Goal: Task Accomplishment & Management: Manage account settings

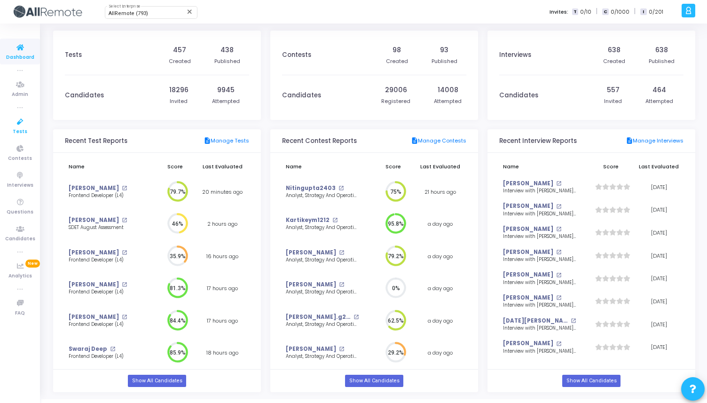
click at [15, 122] on icon at bounding box center [20, 122] width 20 height 12
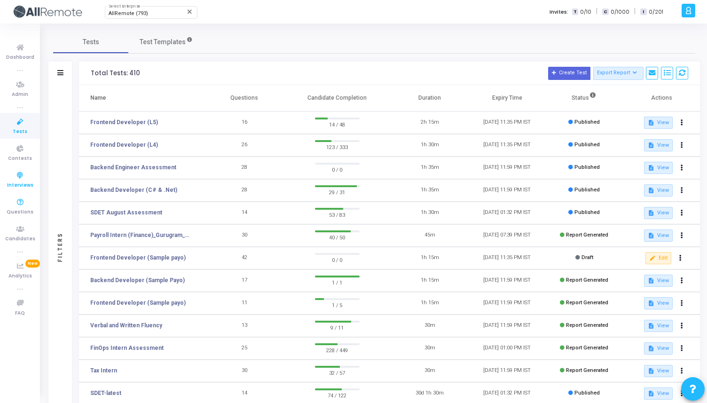
click at [20, 172] on icon at bounding box center [20, 176] width 20 height 12
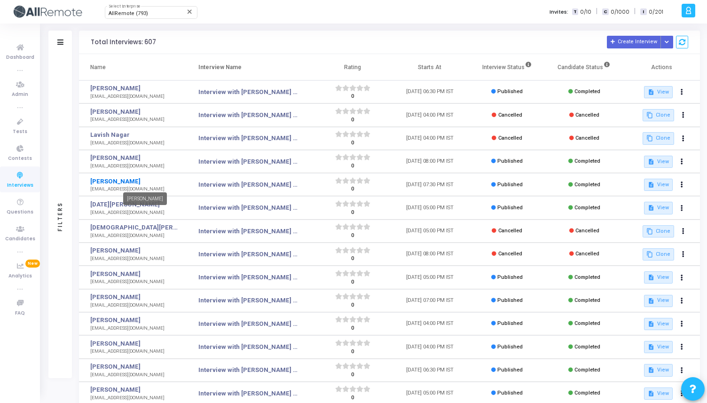
click at [97, 181] on link "[PERSON_NAME]" at bounding box center [133, 181] width 87 height 9
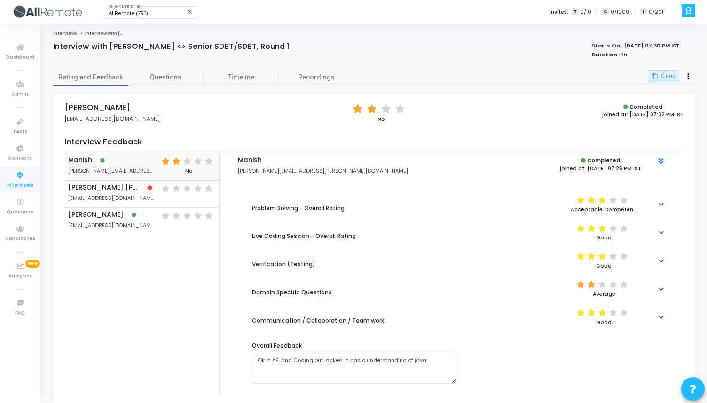
scroll to position [25, 0]
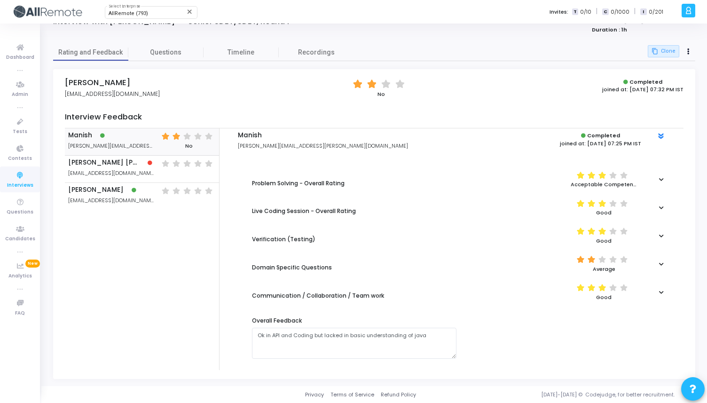
click at [658, 178] on div at bounding box center [660, 179] width 17 height 5
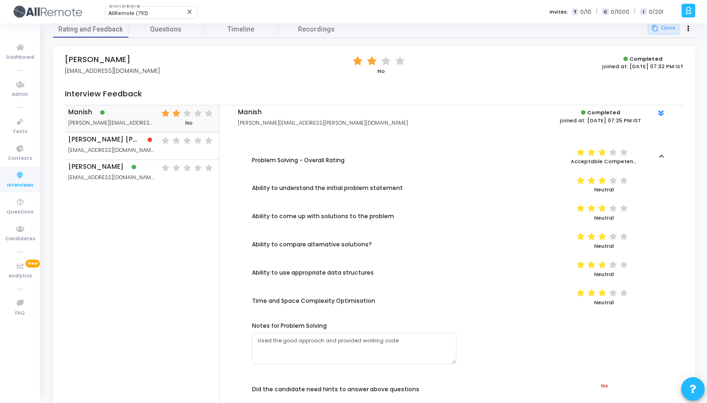
scroll to position [48, 0]
click at [660, 156] on icon at bounding box center [661, 155] width 5 height 5
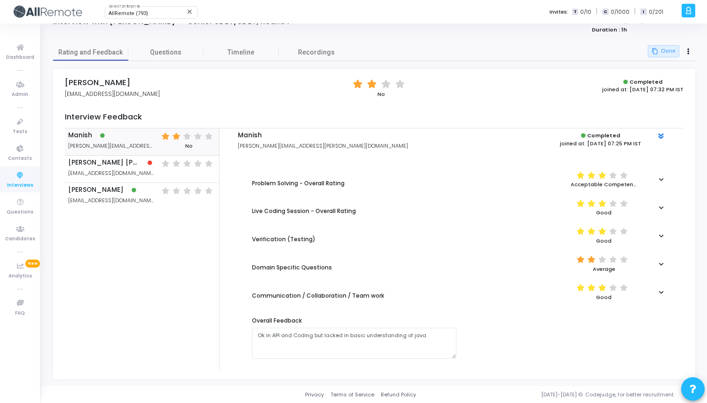
click at [662, 206] on icon at bounding box center [661, 207] width 5 height 5
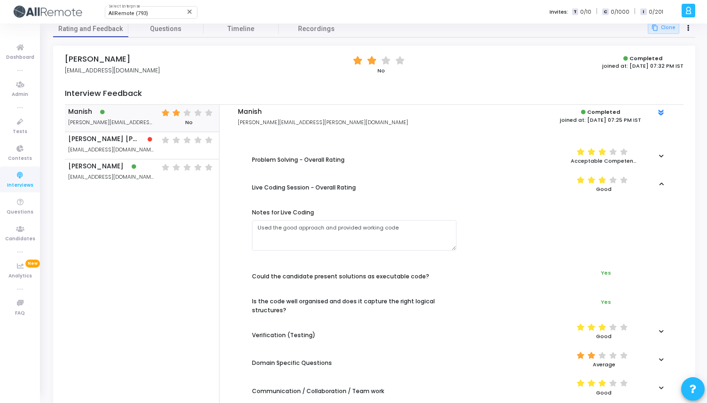
click at [660, 183] on icon at bounding box center [661, 183] width 5 height 5
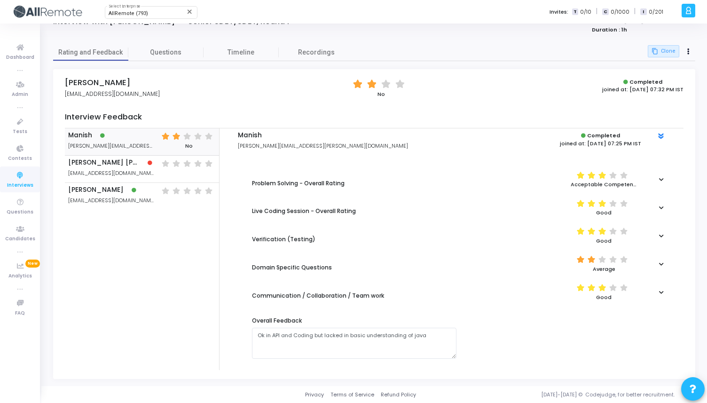
click at [659, 234] on icon at bounding box center [661, 235] width 5 height 5
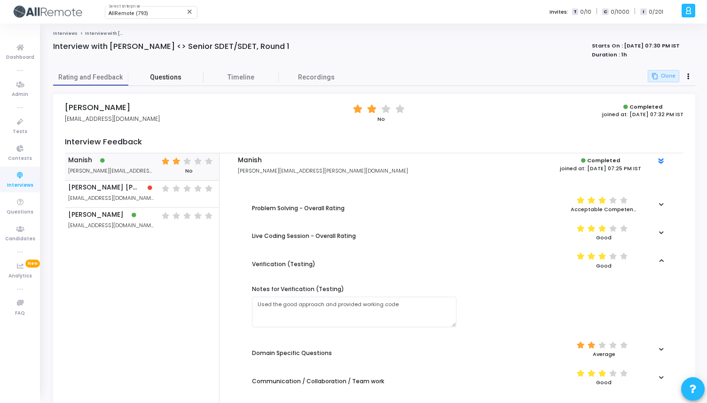
click at [178, 74] on span "Questions" at bounding box center [165, 77] width 75 height 10
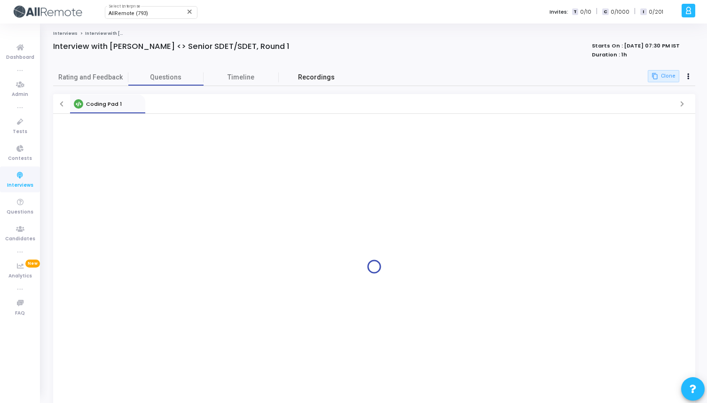
click at [320, 76] on span "Recordings" at bounding box center [316, 77] width 37 height 10
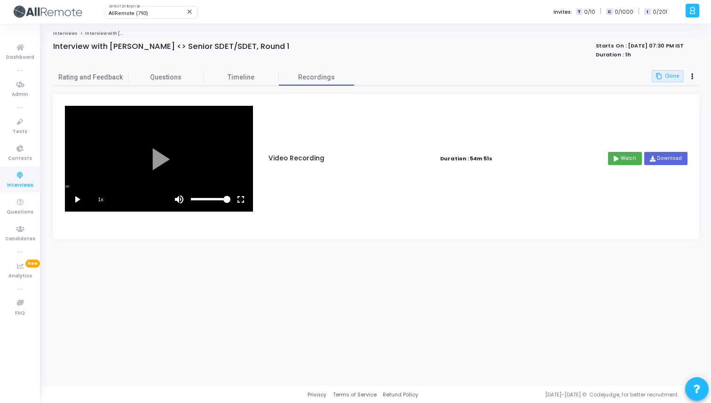
click at [78, 200] on vg-play-pause at bounding box center [76, 198] width 23 height 23
click at [239, 199] on vg-fullscreen at bounding box center [240, 198] width 23 height 23
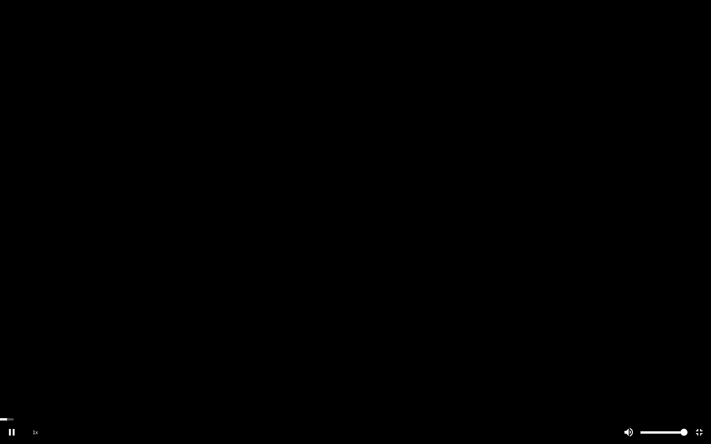
click at [47, 402] on span "1x" at bounding box center [34, 432] width 23 height 23
drag, startPoint x: 10, startPoint y: 419, endPoint x: 96, endPoint y: 412, distance: 86.3
click at [96, 402] on vg-player "1.5x" at bounding box center [355, 222] width 711 height 444
click at [36, 402] on span "1.5x" at bounding box center [34, 432] width 23 height 23
click at [36, 402] on span "2x" at bounding box center [34, 432] width 23 height 23
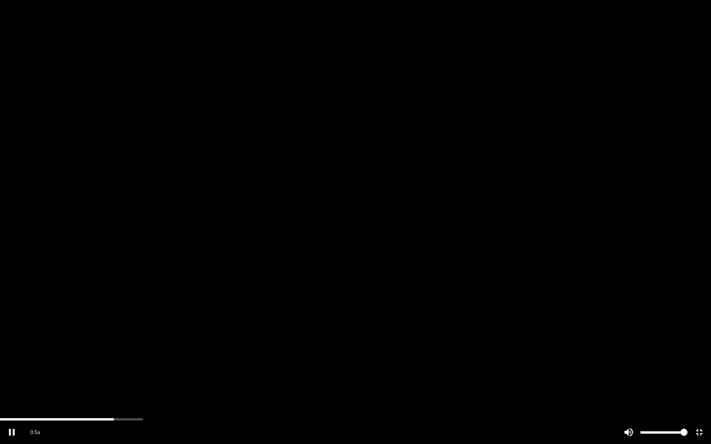
click at [36, 402] on span "0.5x" at bounding box center [34, 432] width 23 height 23
click at [34, 402] on span "1x" at bounding box center [34, 432] width 23 height 23
click at [36, 402] on span "1.5x" at bounding box center [34, 432] width 23 height 23
click at [150, 402] on div at bounding box center [355, 222] width 711 height 444
click at [158, 276] on div at bounding box center [355, 222] width 711 height 444
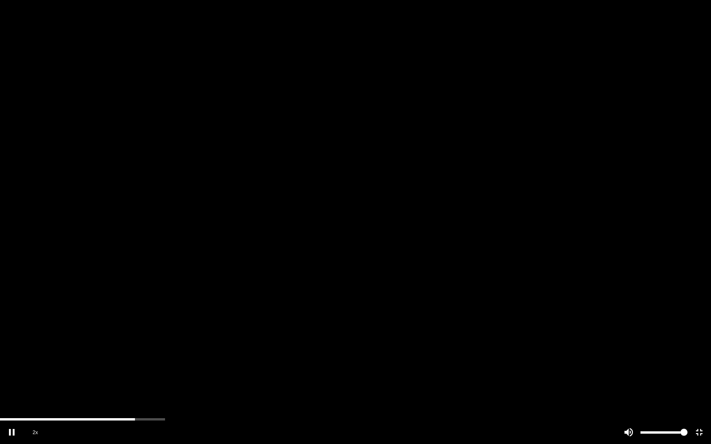
click at [697, 402] on vg-fullscreen at bounding box center [698, 432] width 23 height 23
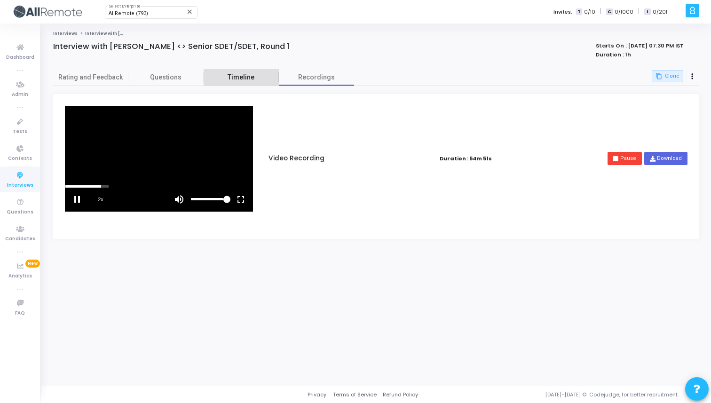
click at [237, 78] on span "Timeline" at bounding box center [240, 77] width 75 height 10
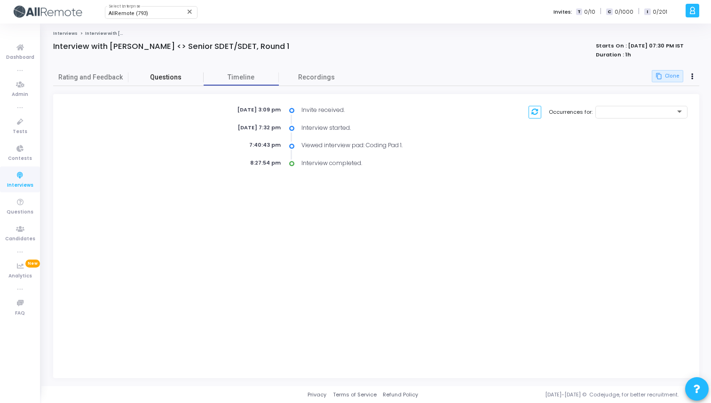
click at [164, 78] on span "Questions" at bounding box center [165, 77] width 75 height 10
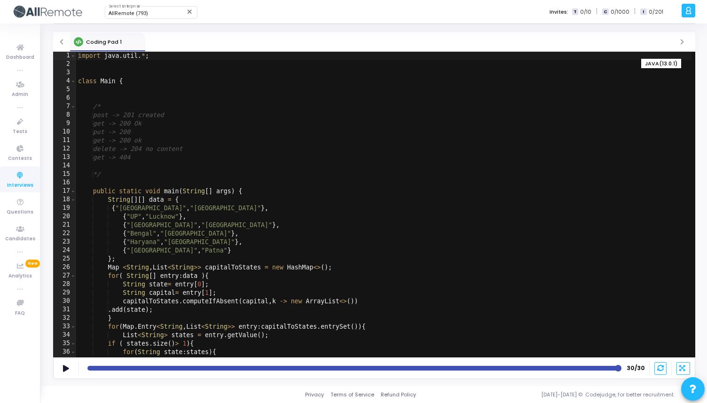
scroll to position [0, 0]
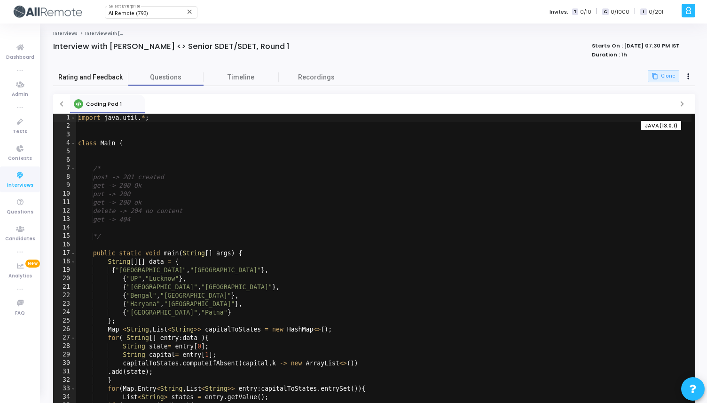
click at [90, 69] on link "Rating and Feedback" at bounding box center [90, 77] width 75 height 16
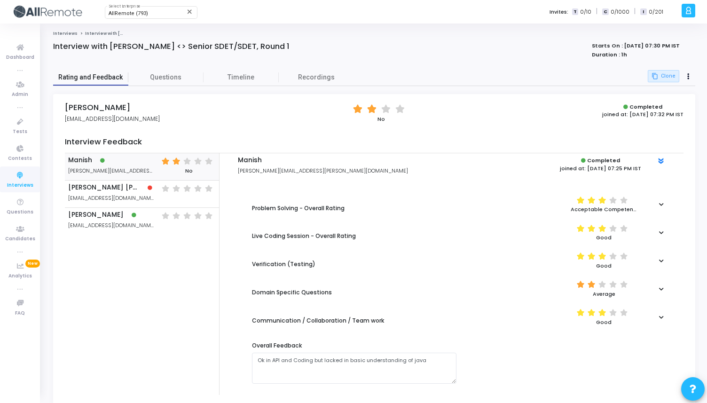
scroll to position [25, 0]
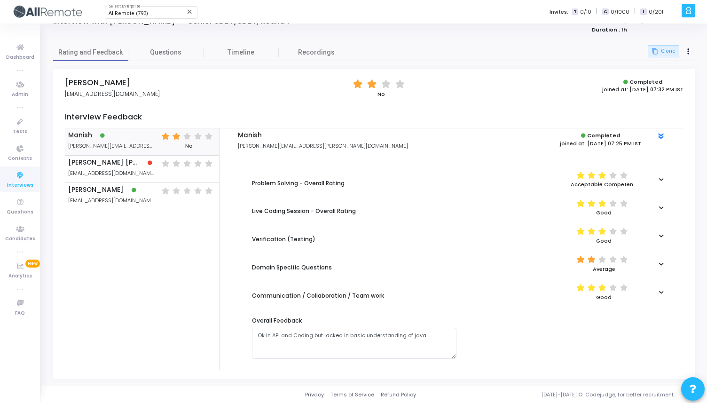
click at [663, 263] on div at bounding box center [660, 263] width 17 height 5
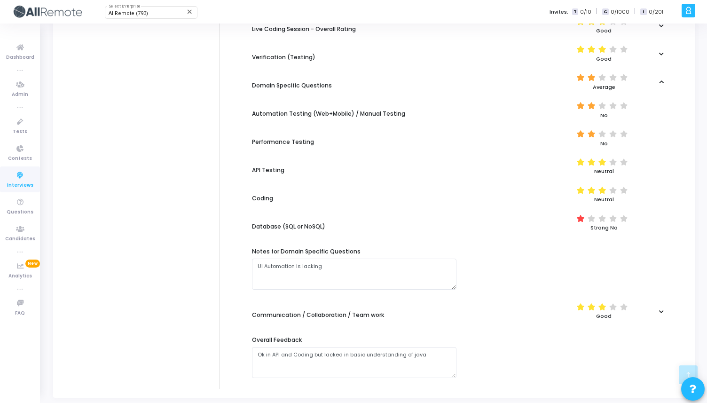
scroll to position [0, 0]
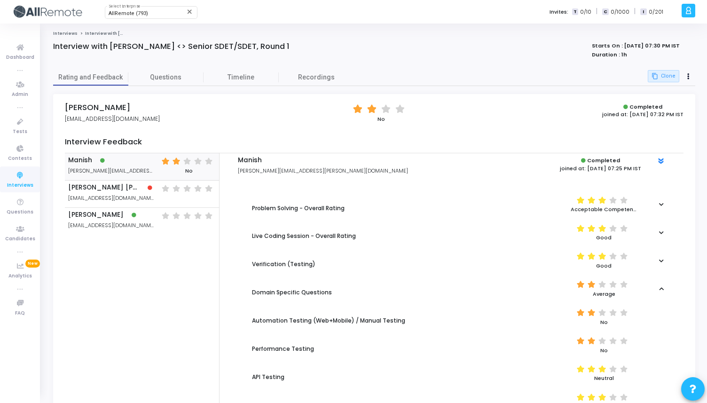
click at [659, 161] on polygon at bounding box center [660, 161] width 5 height 3
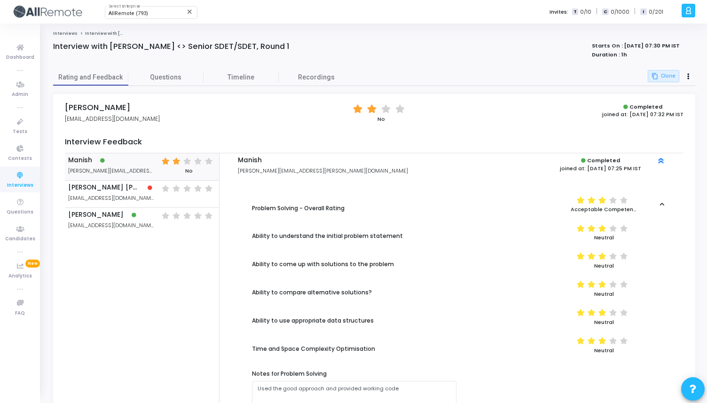
click at [659, 161] on icon at bounding box center [660, 160] width 8 height 8
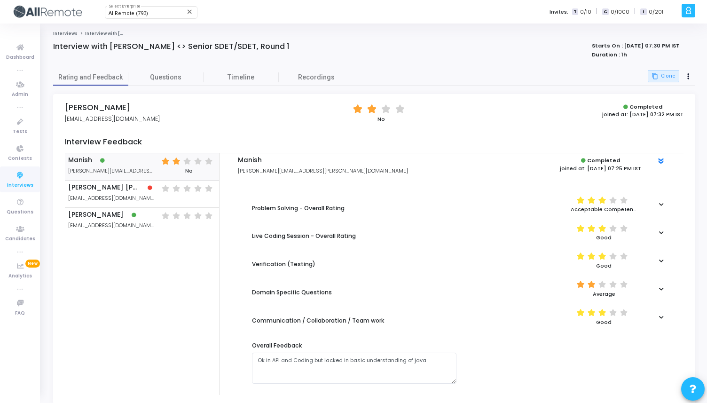
click at [659, 161] on polygon at bounding box center [660, 161] width 5 height 3
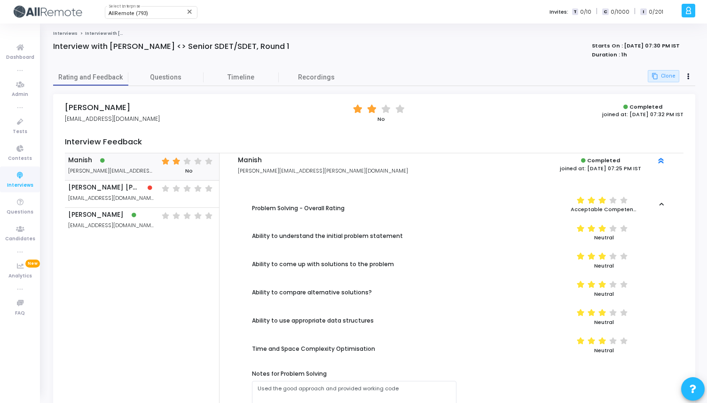
click at [660, 204] on icon at bounding box center [661, 204] width 5 height 5
